Goal: Transaction & Acquisition: Purchase product/service

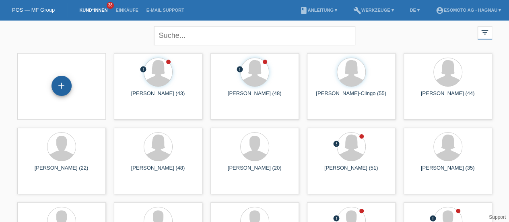
click at [68, 85] on div "+" at bounding box center [61, 86] width 19 height 14
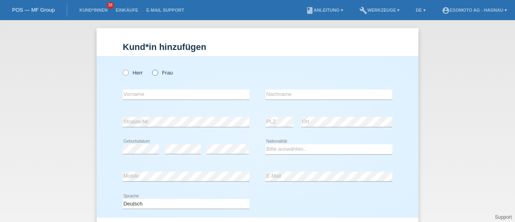
click at [151, 68] on icon at bounding box center [151, 68] width 0 height 0
click at [152, 74] on input "Frau" at bounding box center [154, 72] width 5 height 5
radio input "true"
click at [154, 95] on input "text" at bounding box center [186, 94] width 127 height 10
type input "Jarin"
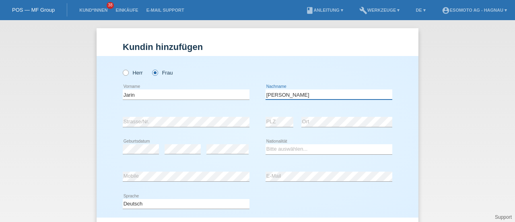
type input "[PERSON_NAME]"
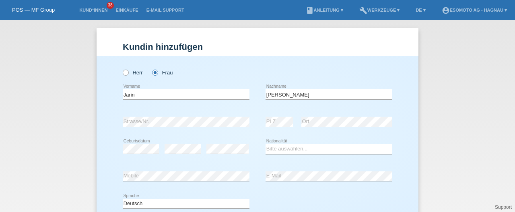
drag, startPoint x: 342, startPoint y: 86, endPoint x: 339, endPoint y: 79, distance: 7.0
drag, startPoint x: 339, startPoint y: 79, endPoint x: 409, endPoint y: 97, distance: 71.8
click at [339, 79] on div "Herr Frau" at bounding box center [258, 68] width 270 height 25
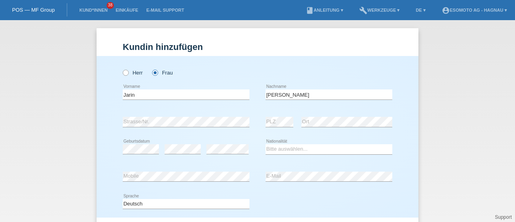
click at [246, 115] on div "error Strasse/Nr." at bounding box center [186, 121] width 127 height 27
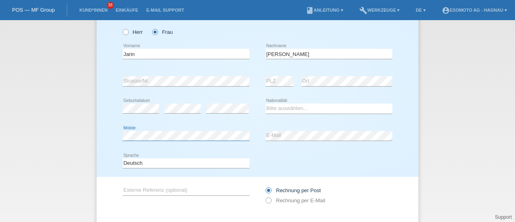
scroll to position [45, 0]
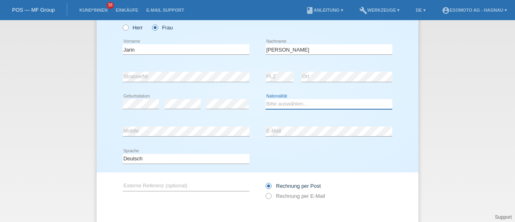
click at [285, 105] on select "Bitte auswählen... Schweiz Deutschland Liechtenstein Österreich ------------ Af…" at bounding box center [329, 104] width 127 height 10
select select "CH"
click at [266, 99] on select "Bitte auswählen... Schweiz Deutschland Liechtenstein Österreich ------------ Af…" at bounding box center [329, 104] width 127 height 10
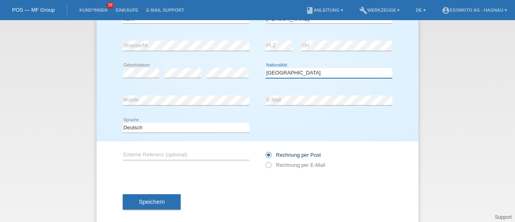
scroll to position [87, 0]
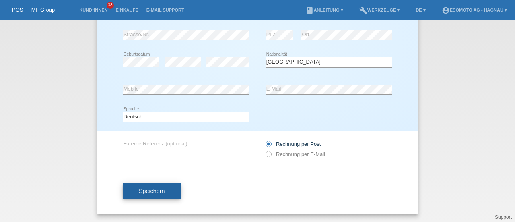
click at [169, 197] on button "Speichern" at bounding box center [152, 190] width 58 height 15
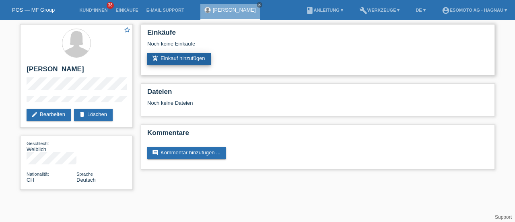
click at [197, 63] on link "add_shopping_cart Einkauf hinzufügen" at bounding box center [179, 59] width 64 height 12
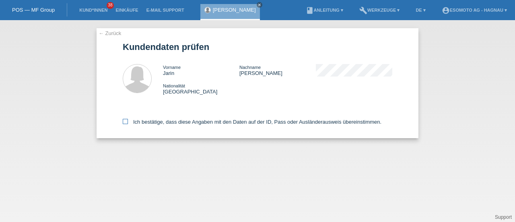
click at [127, 121] on icon at bounding box center [125, 121] width 5 height 5
click at [127, 121] on input "Ich bestätige, dass diese Angaben mit den Daten auf der ID, Pass oder Ausländer…" at bounding box center [125, 121] width 5 height 5
checkbox input "true"
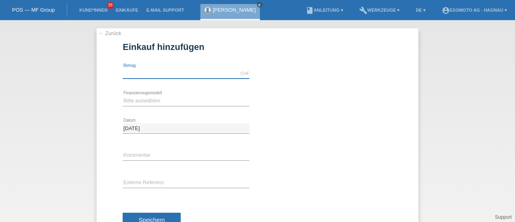
click at [179, 72] on input "text" at bounding box center [186, 73] width 127 height 10
type input "2890.00"
click at [135, 97] on select "Bitte auswählen Fixe Raten Kauf auf Rechnung mit Teilzahlungsoption" at bounding box center [186, 101] width 127 height 10
select select "69"
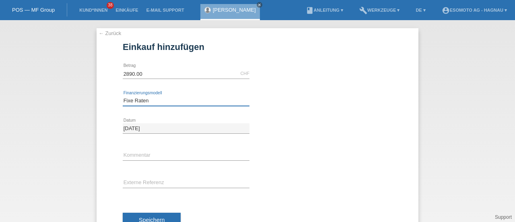
click at [123, 96] on select "Bitte auswählen Fixe Raten Kauf auf Rechnung mit Teilzahlungsoption" at bounding box center [186, 101] width 127 height 10
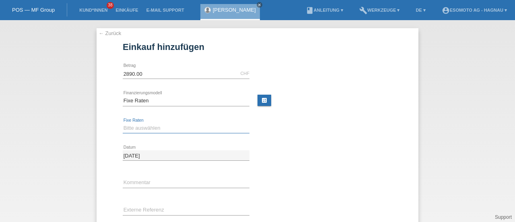
click at [133, 126] on select "Bitte auswählen 12 Raten 24 Raten 36 Raten 48 Raten" at bounding box center [186, 128] width 127 height 10
select select "138"
click at [123, 123] on select "Bitte auswählen 12 Raten 24 Raten 36 Raten 48 Raten" at bounding box center [186, 128] width 127 height 10
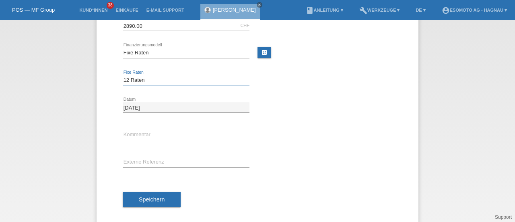
scroll to position [56, 0]
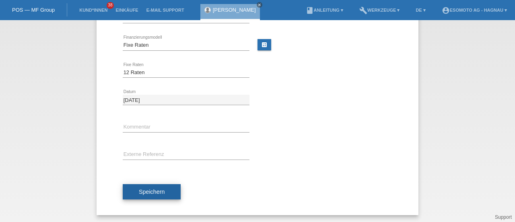
click at [166, 191] on button "Speichern" at bounding box center [152, 191] width 58 height 15
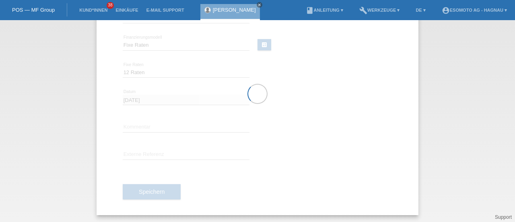
scroll to position [0, 0]
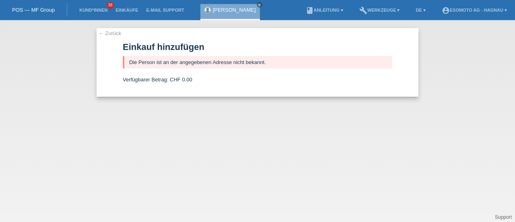
click at [103, 33] on link "← Zurück" at bounding box center [110, 33] width 23 height 6
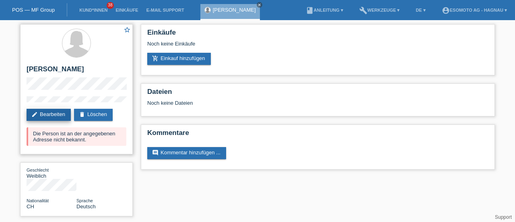
click at [54, 115] on link "edit Bearbeiten" at bounding box center [49, 115] width 44 height 12
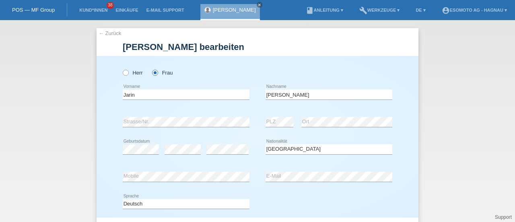
select select "CH"
click at [147, 92] on input "Jarin" at bounding box center [186, 94] width 127 height 10
type input "J"
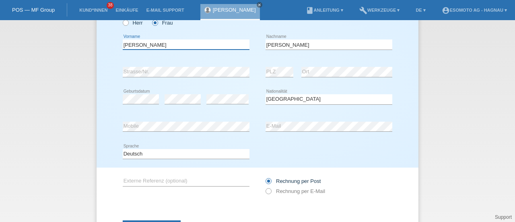
scroll to position [87, 0]
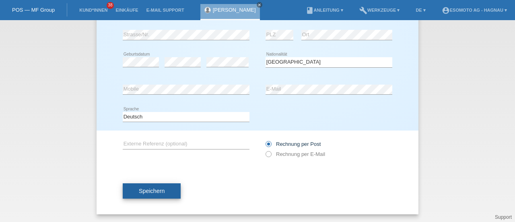
type input "[PERSON_NAME]"
click at [147, 190] on span "Speichern" at bounding box center [152, 191] width 26 height 6
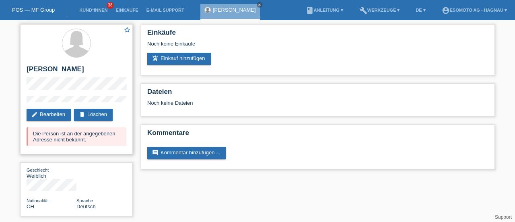
click at [76, 71] on h2 "[PERSON_NAME]" at bounding box center [77, 71] width 100 height 12
click at [50, 114] on link "edit Bearbeiten" at bounding box center [49, 115] width 44 height 12
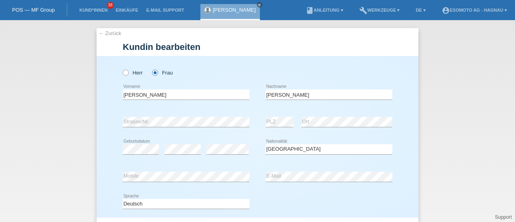
select select "CH"
click at [308, 96] on input "[PERSON_NAME]" at bounding box center [329, 94] width 127 height 10
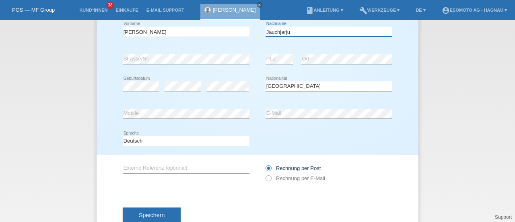
scroll to position [65, 0]
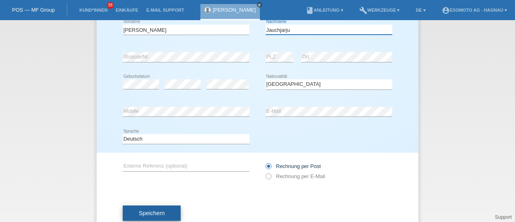
type input "Jauchjarju"
click at [160, 210] on span "Speichern" at bounding box center [152, 213] width 26 height 6
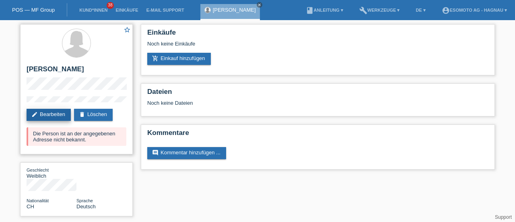
click at [59, 116] on link "edit Bearbeiten" at bounding box center [49, 115] width 44 height 12
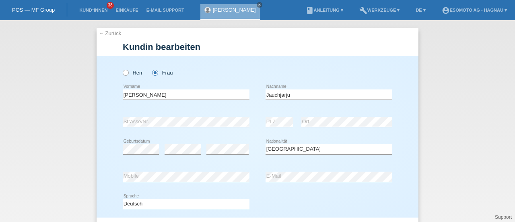
select select "CH"
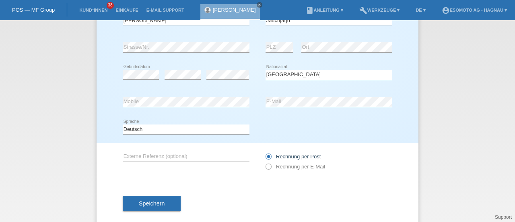
scroll to position [87, 0]
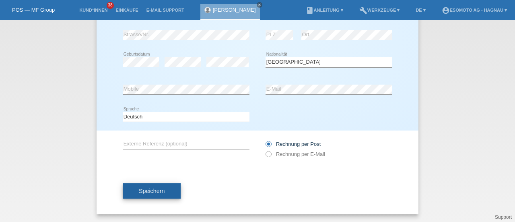
click at [147, 190] on span "Speichern" at bounding box center [152, 191] width 26 height 6
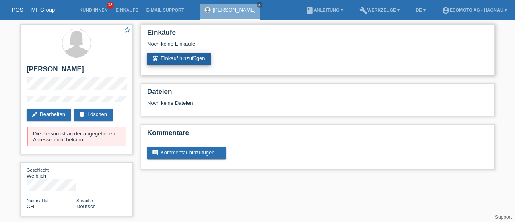
click at [148, 59] on link "add_shopping_cart Einkauf hinzufügen" at bounding box center [179, 59] width 64 height 12
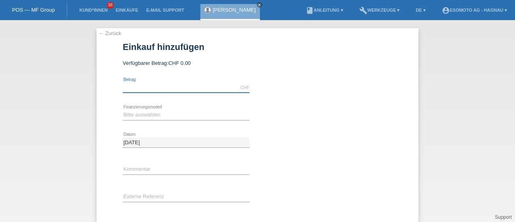
click at [133, 83] on input "text" at bounding box center [186, 88] width 127 height 10
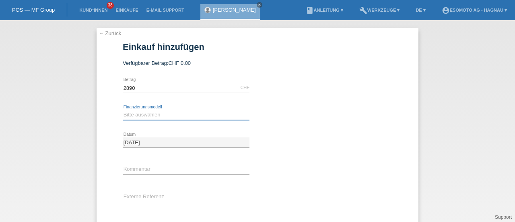
type input "2890.00"
click at [142, 116] on select "Bitte auswählen Fixe Raten Kauf auf Rechnung mit Teilzahlungsoption" at bounding box center [186, 115] width 127 height 10
select select "69"
click at [123, 110] on select "Bitte auswählen Fixe Raten Kauf auf Rechnung mit Teilzahlungsoption" at bounding box center [186, 115] width 127 height 10
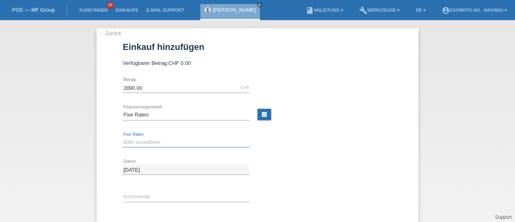
click at [162, 139] on select "Bitte auswählen 12 Raten 24 Raten 36 Raten 48 Raten" at bounding box center [186, 142] width 127 height 10
select select "138"
click at [123, 137] on select "Bitte auswählen 12 Raten 24 Raten 36 Raten 48 Raten" at bounding box center [186, 142] width 127 height 10
click at [262, 148] on div "Bitte auswählen 12 Raten 24 Raten 36 Raten 48 Raten error Fixe Raten" at bounding box center [258, 142] width 270 height 27
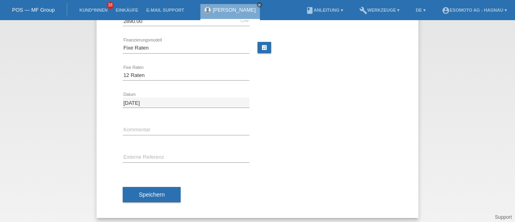
scroll to position [68, 0]
click at [169, 184] on div "Speichern" at bounding box center [258, 193] width 270 height 47
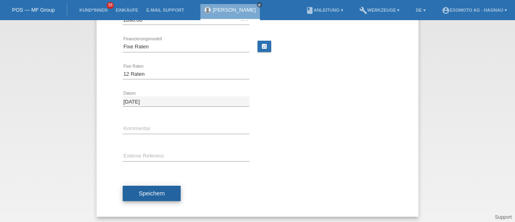
click at [151, 192] on span "Speichern" at bounding box center [152, 193] width 26 height 6
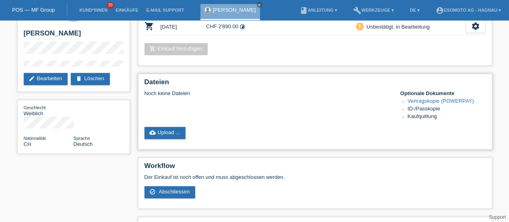
scroll to position [36, 0]
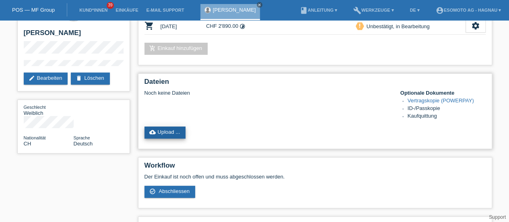
click at [177, 131] on link "cloud_upload Upload ..." at bounding box center [164, 132] width 41 height 12
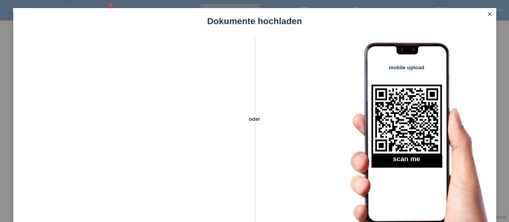
click at [491, 15] on icon "close" at bounding box center [490, 14] width 6 height 6
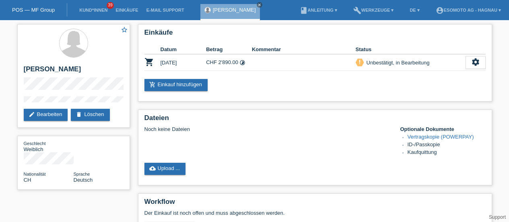
scroll to position [36, 0]
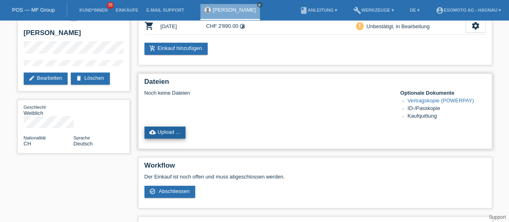
click at [153, 128] on link "cloud_upload Upload ..." at bounding box center [164, 132] width 41 height 12
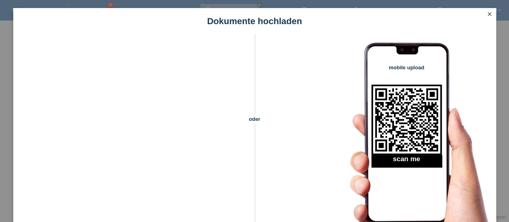
click at [489, 16] on icon "close" at bounding box center [490, 14] width 6 height 6
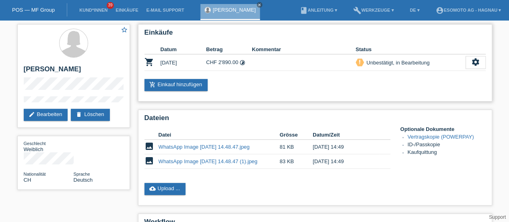
click at [243, 61] on icon "timelapse" at bounding box center [242, 63] width 6 height 6
click at [244, 64] on icon "timelapse" at bounding box center [242, 63] width 6 height 6
click at [178, 182] on div "Dateien Datei Grösse Datum/Zeit image WhatsApp Image 2025-10-04 at 14.48.47.jpe…" at bounding box center [315, 157] width 354 height 96
click at [171, 190] on link "cloud_upload Upload ..." at bounding box center [164, 189] width 41 height 12
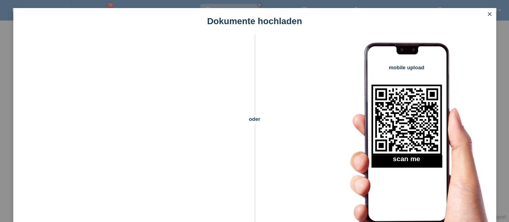
scroll to position [103, 0]
click at [490, 15] on icon "close" at bounding box center [490, 14] width 6 height 6
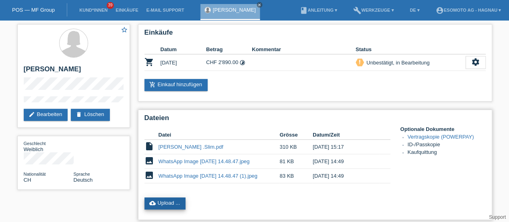
click at [172, 205] on link "cloud_upload Upload ..." at bounding box center [164, 203] width 41 height 12
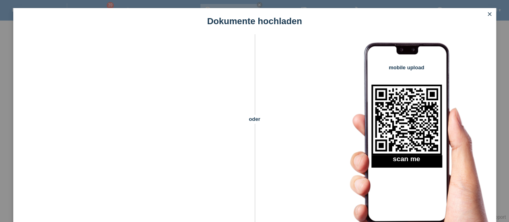
click at [489, 14] on icon "close" at bounding box center [490, 14] width 6 height 6
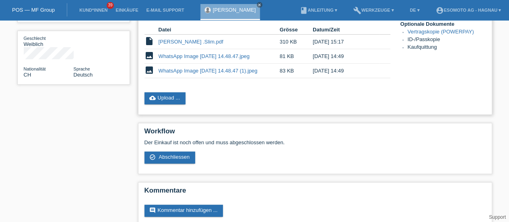
scroll to position [106, 0]
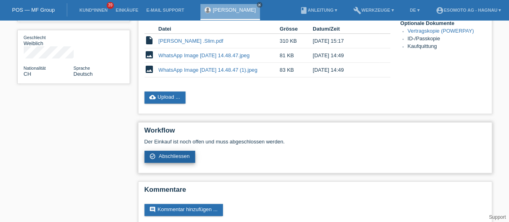
click at [186, 157] on span "Abschliessen" at bounding box center [174, 156] width 31 height 6
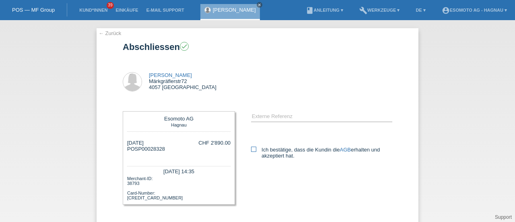
click at [251, 148] on icon at bounding box center [253, 149] width 5 height 5
click at [251, 148] on input "Ich bestätige, dass die Kundin die AGB erhalten und akzeptiert hat." at bounding box center [253, 149] width 5 height 5
checkbox input "true"
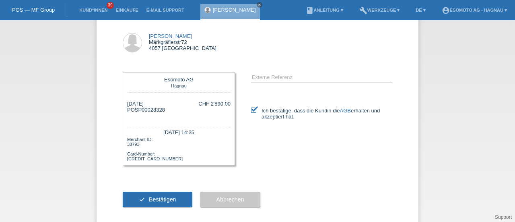
scroll to position [49, 0]
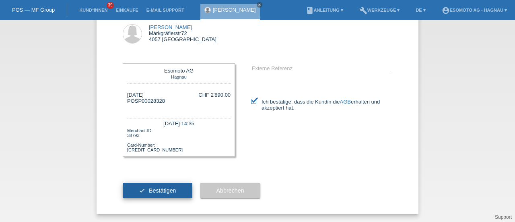
click at [141, 191] on icon "check" at bounding box center [142, 190] width 6 height 6
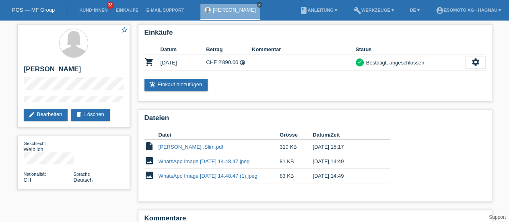
click at [258, 5] on icon "close" at bounding box center [260, 5] width 4 height 4
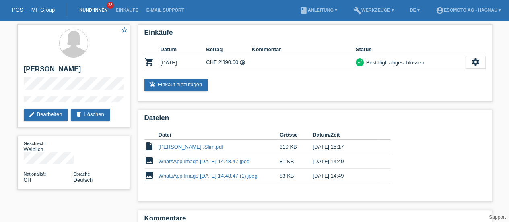
click at [89, 10] on link "Kund*innen" at bounding box center [93, 10] width 36 height 5
